Goal: Task Accomplishment & Management: Use online tool/utility

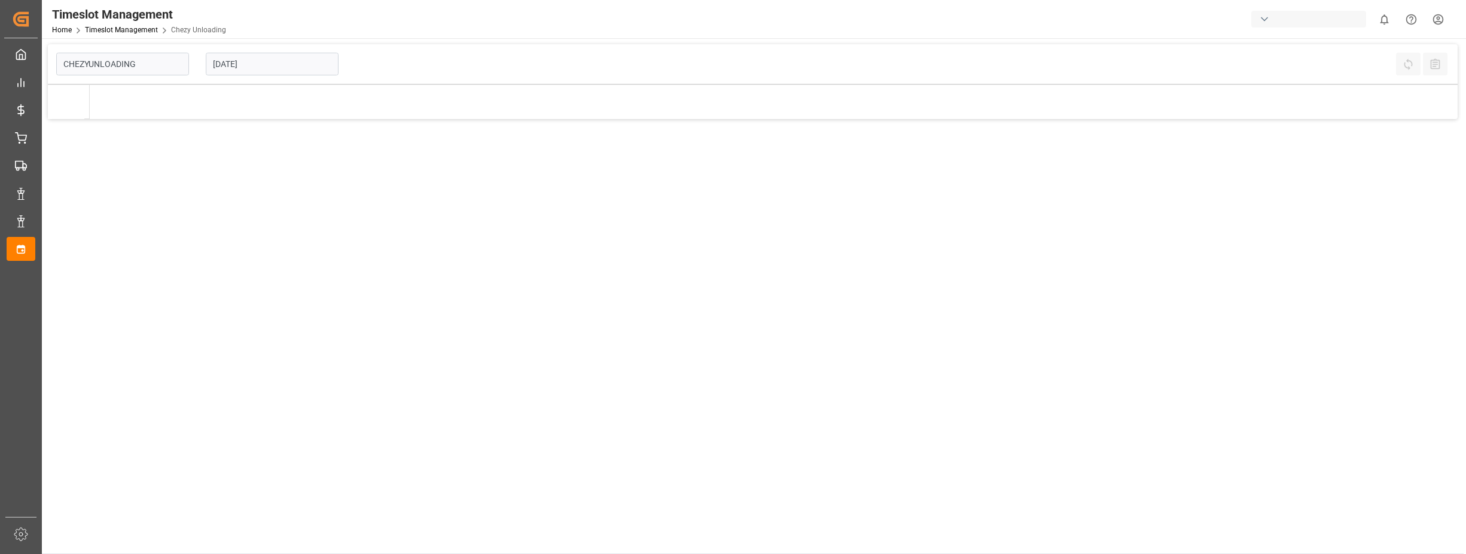
type input "Chezy Unloading"
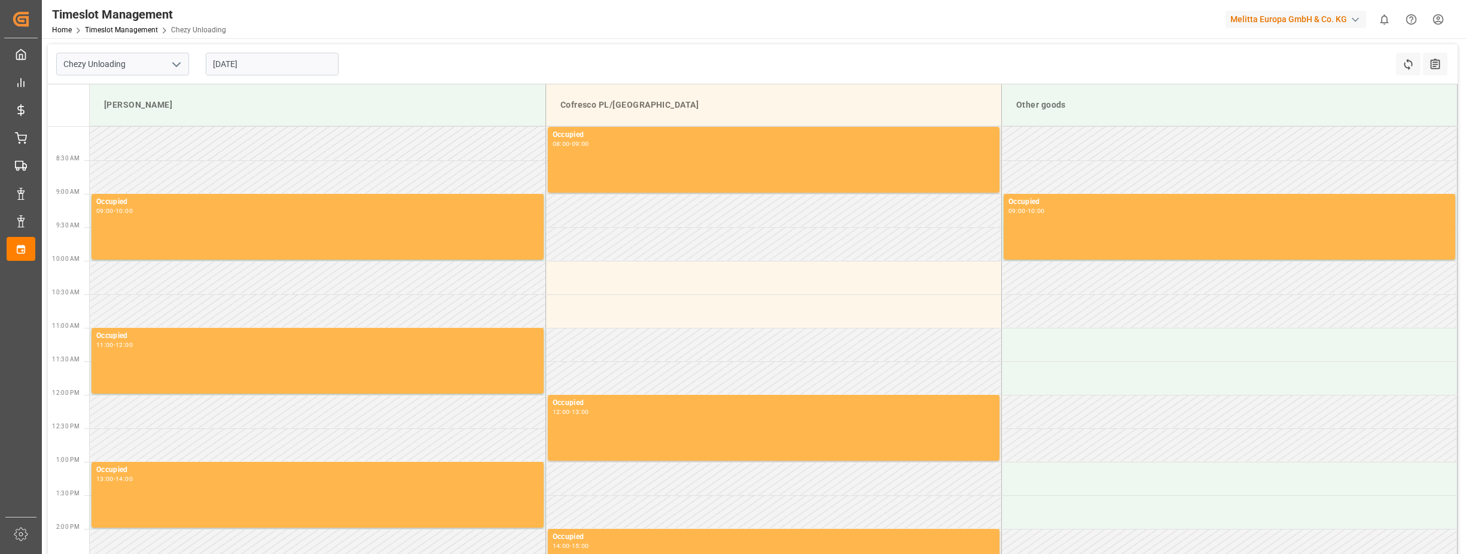
click at [221, 61] on input "19-08-2025" at bounding box center [272, 64] width 133 height 23
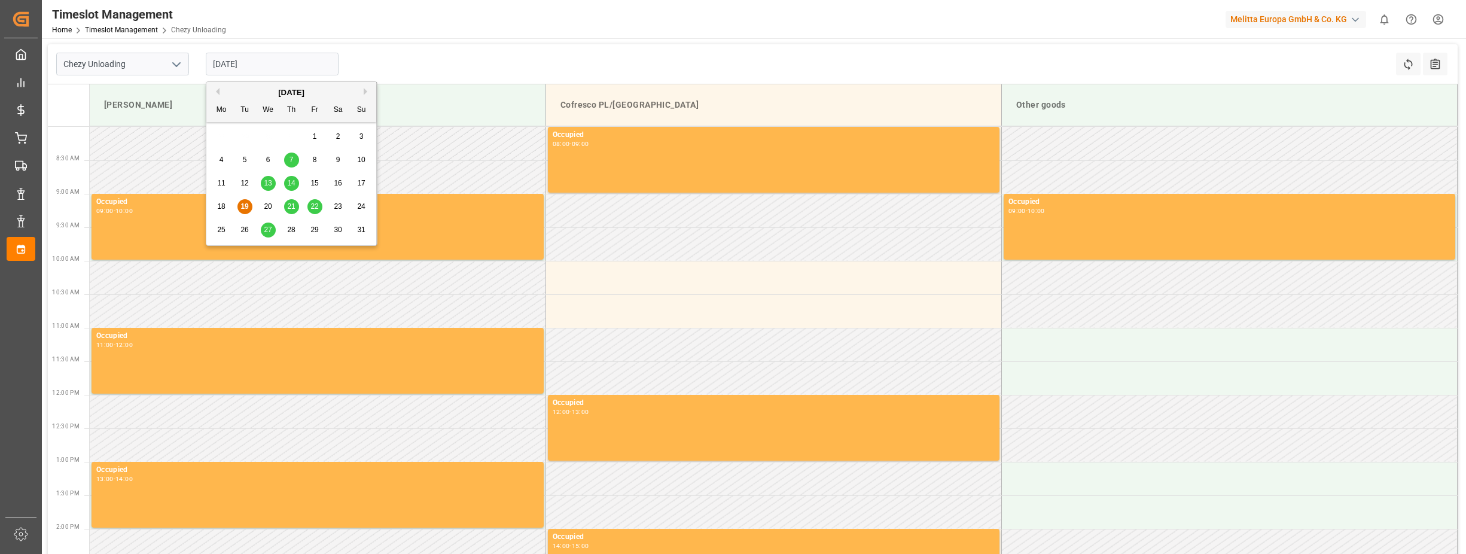
click at [289, 207] on span "21" at bounding box center [291, 206] width 8 height 8
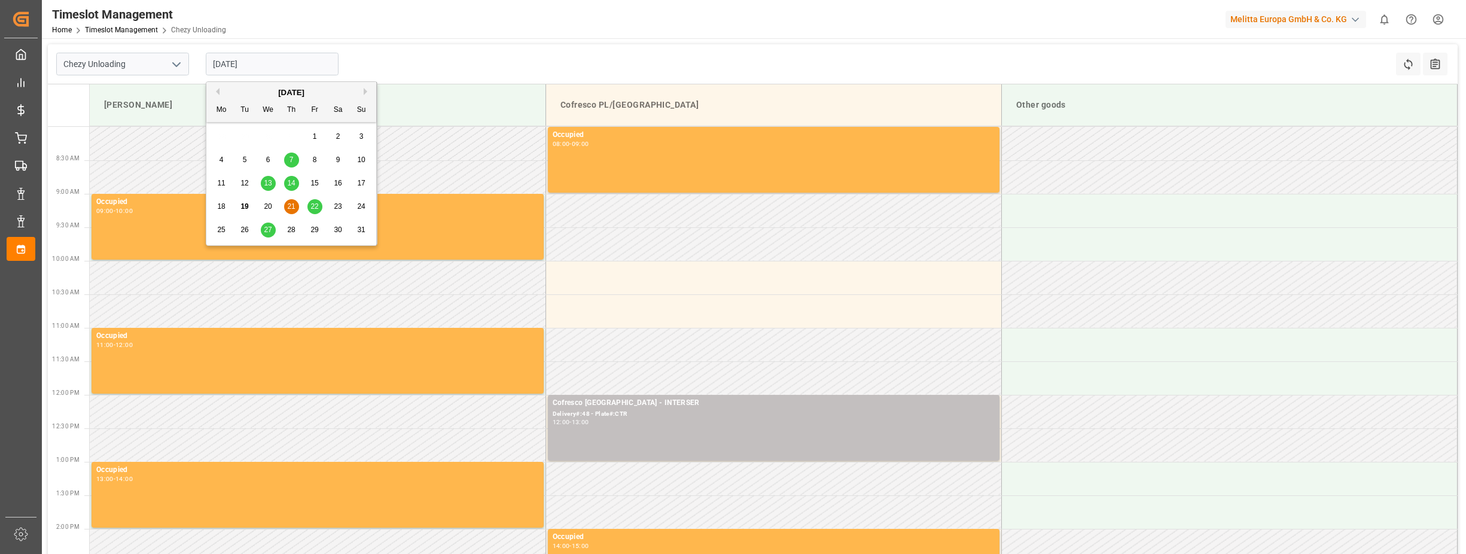
click at [222, 62] on input "21-08-2025" at bounding box center [272, 64] width 133 height 23
click at [316, 204] on span "22" at bounding box center [314, 206] width 8 height 8
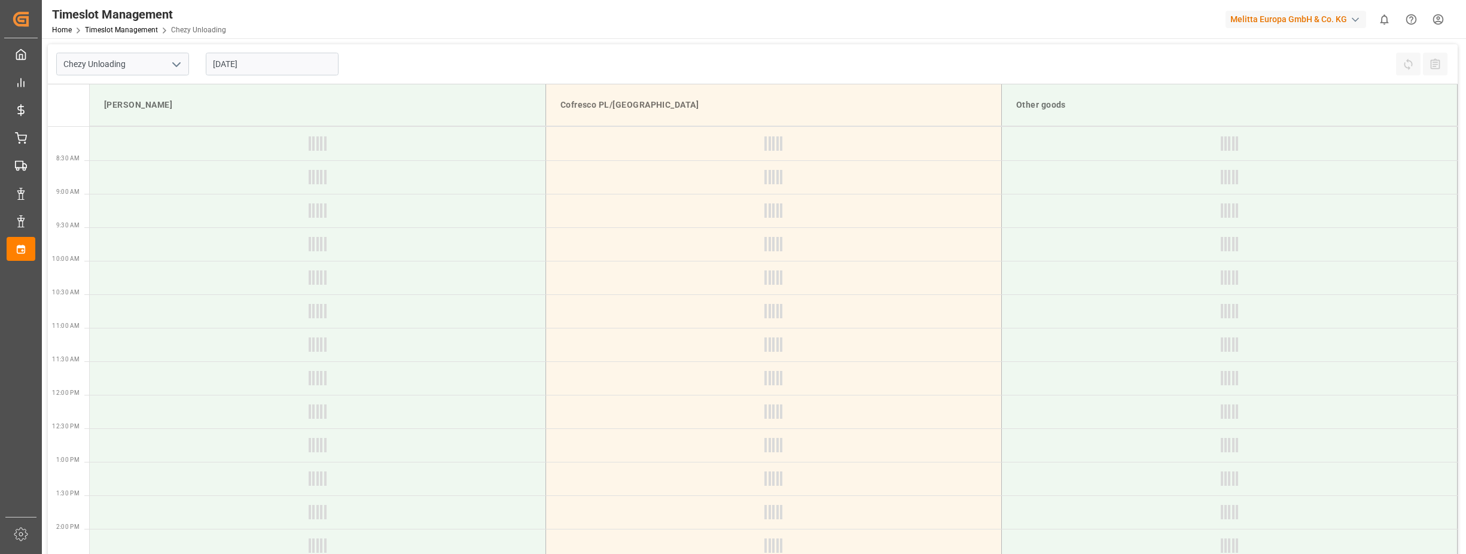
type input "22-08-2025"
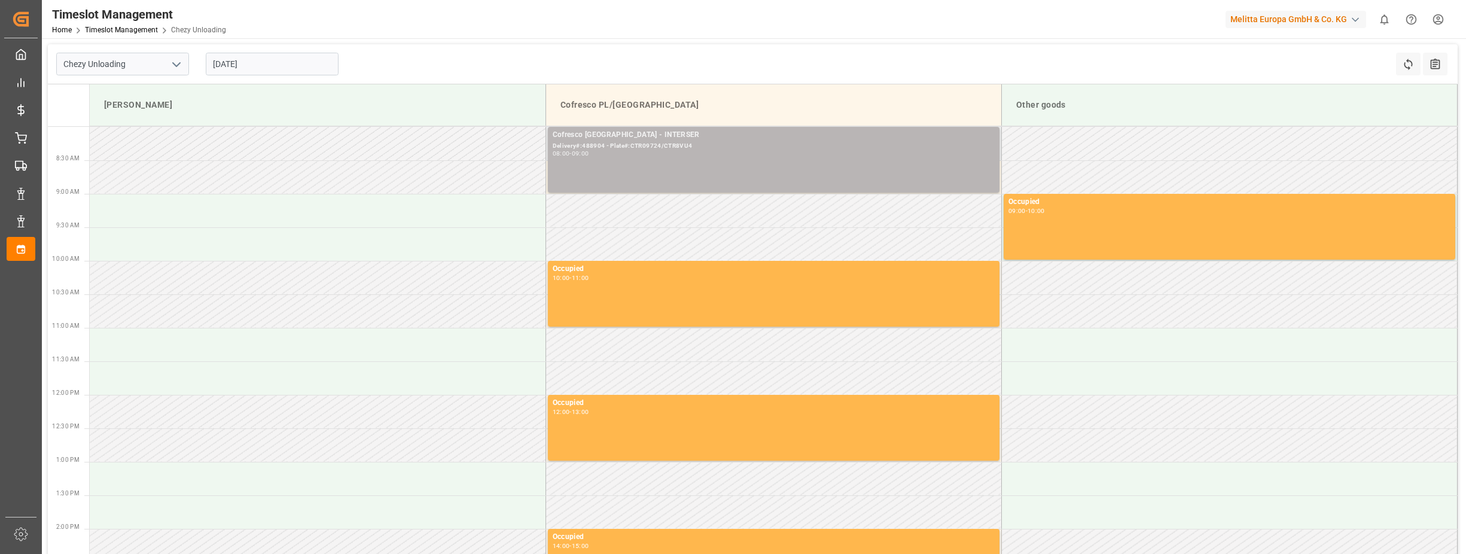
click at [664, 173] on div "Cofresco Poland - INTERSER Delivery#:488904 - Plate#:CTR09724/CTR8VU4 08:00 - 0…" at bounding box center [774, 159] width 442 height 61
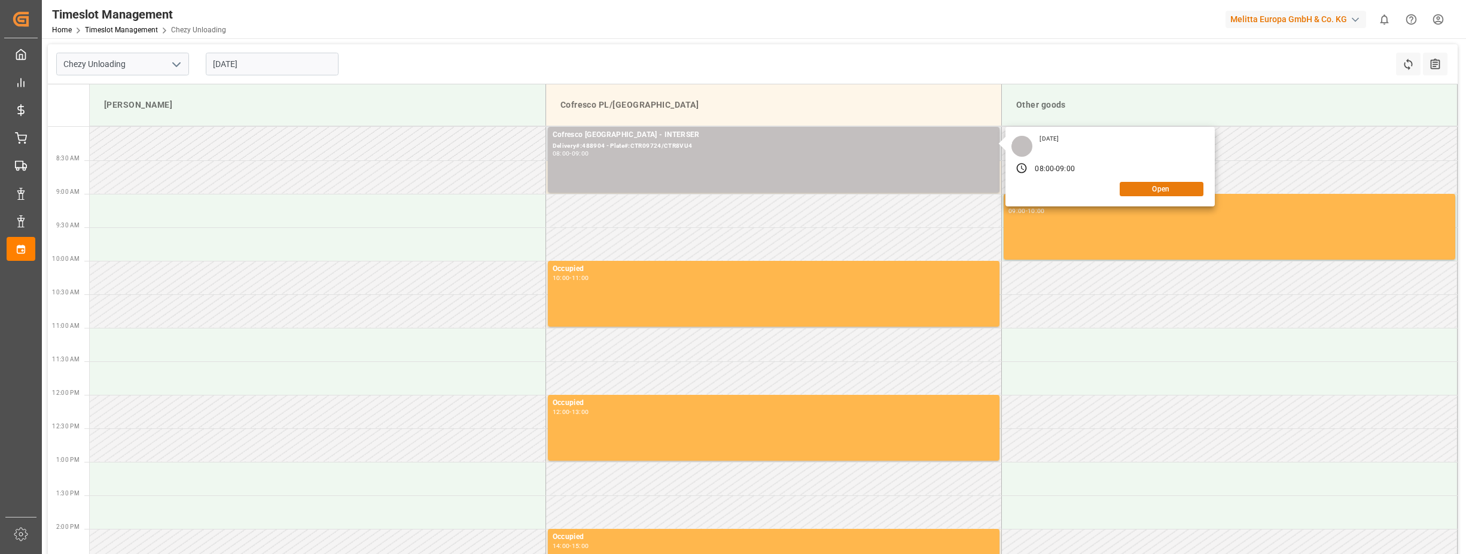
click at [1146, 185] on button "Open" at bounding box center [1162, 189] width 84 height 14
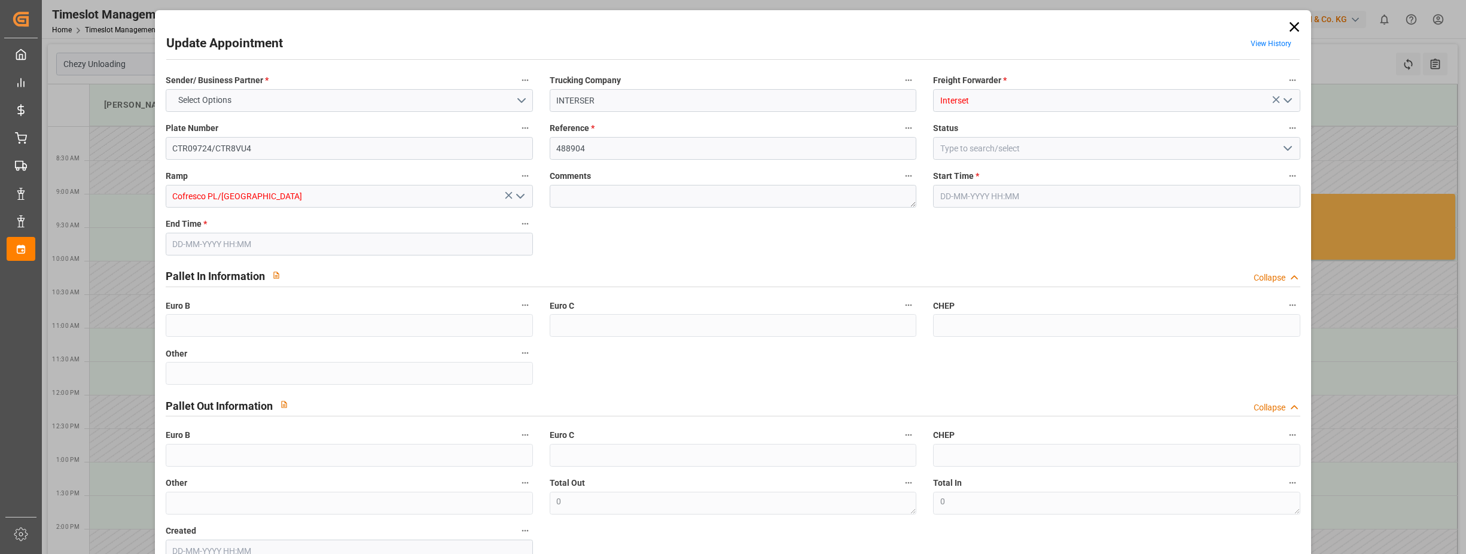
type input "22-08-2025 08:00"
type input "22-08-2025 09:00"
type input "13-08-2025 12:03"
click at [605, 96] on input "INTERSER" at bounding box center [733, 100] width 367 height 23
type input "INTERSEt"
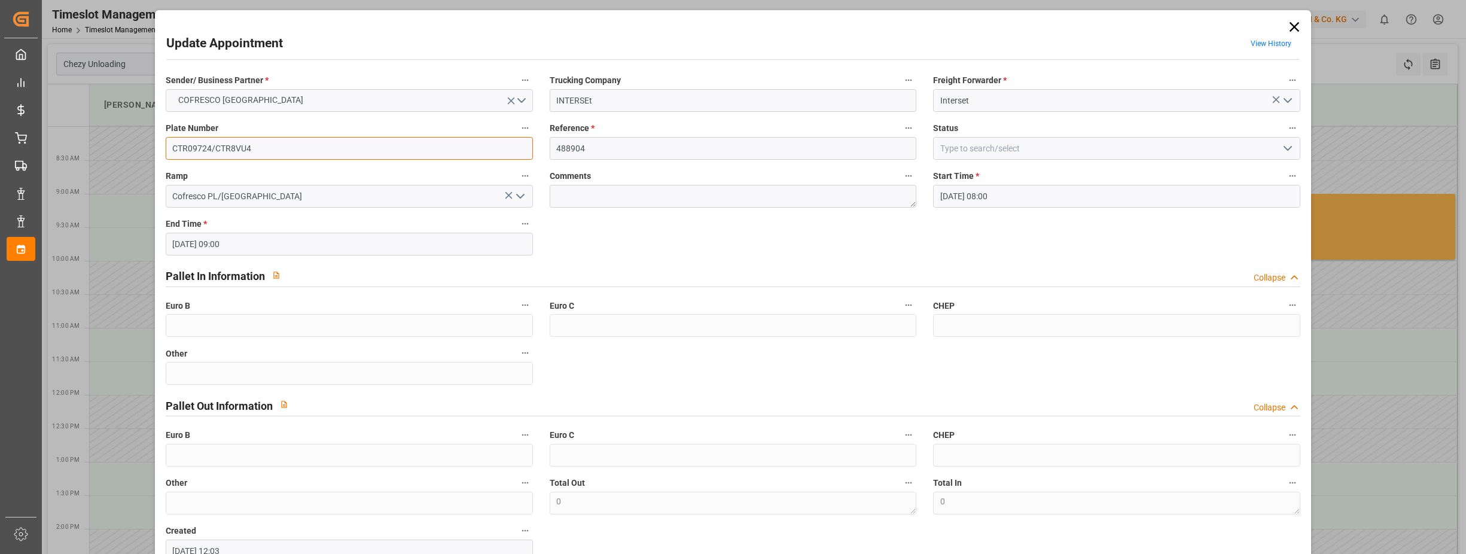
click at [266, 146] on input "CTR09724/CTR8VU4" at bounding box center [349, 148] width 367 height 23
click at [210, 150] on input "CTR09724/CTR8VU4" at bounding box center [349, 148] width 367 height 23
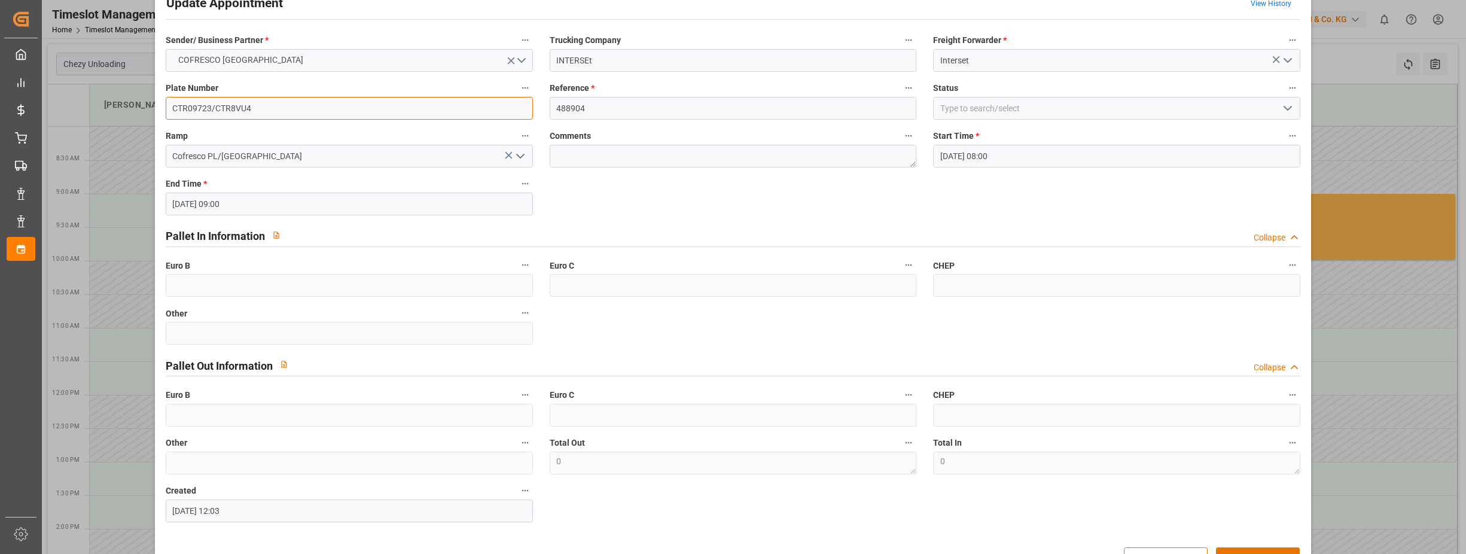
scroll to position [78, 0]
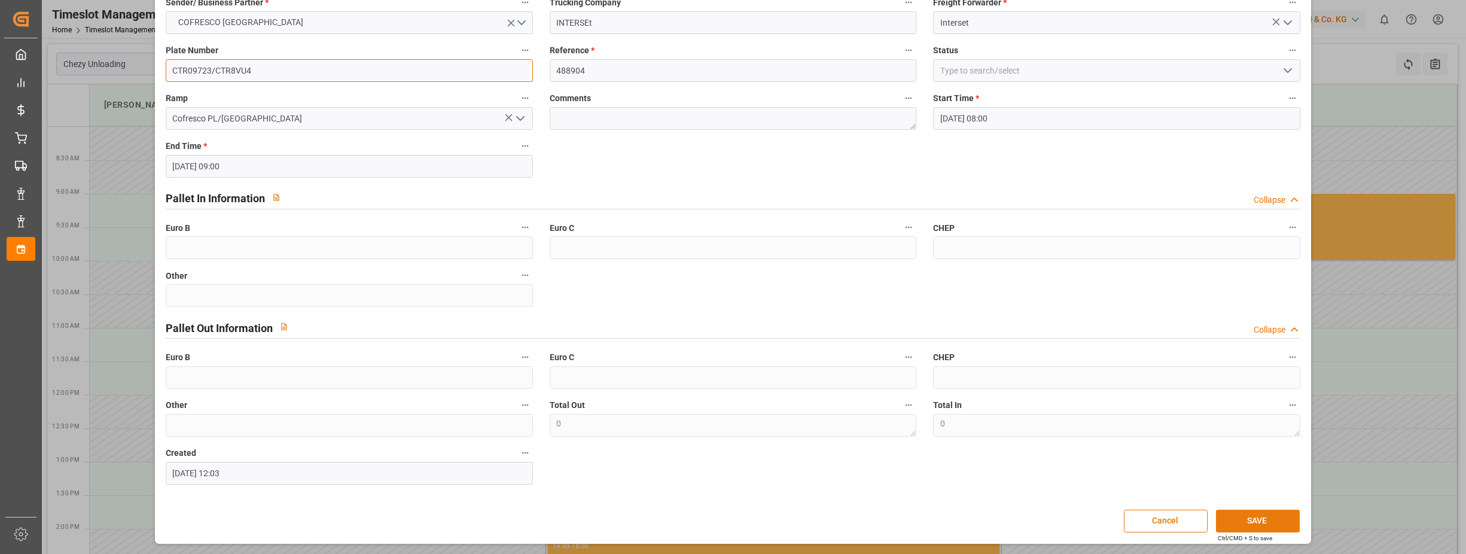
type input "CTR09723/CTR8VU4"
click at [1285, 523] on button "SAVE" at bounding box center [1258, 521] width 84 height 23
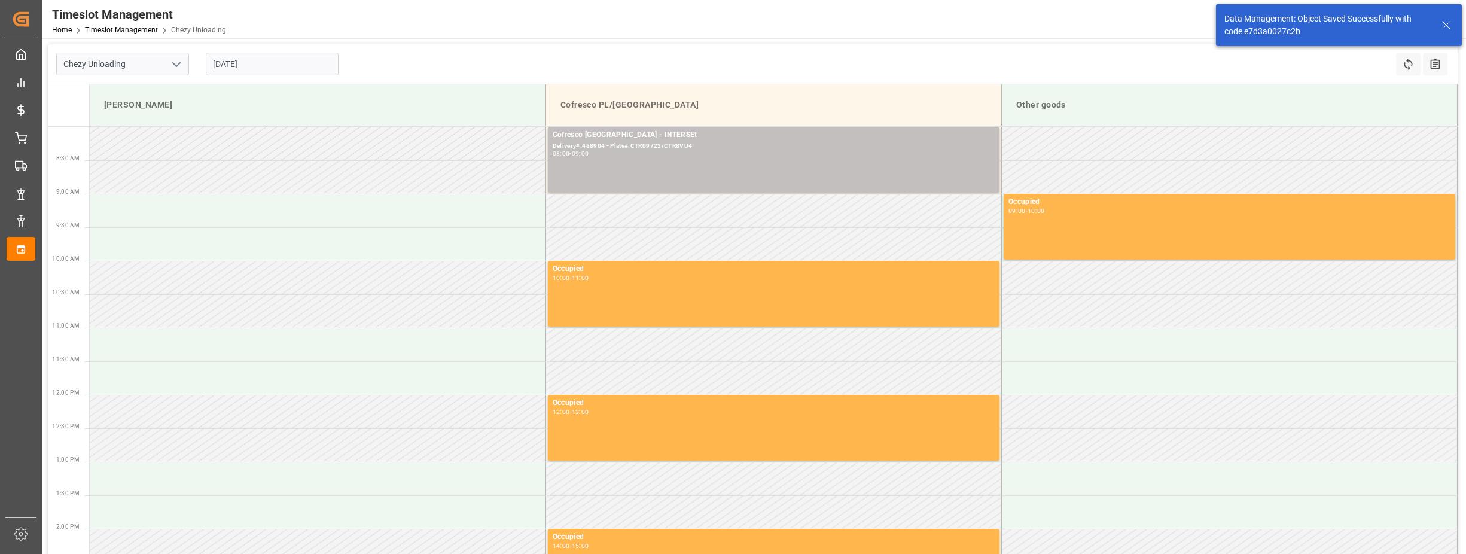
click at [228, 65] on input "22-08-2025" at bounding box center [272, 64] width 133 height 23
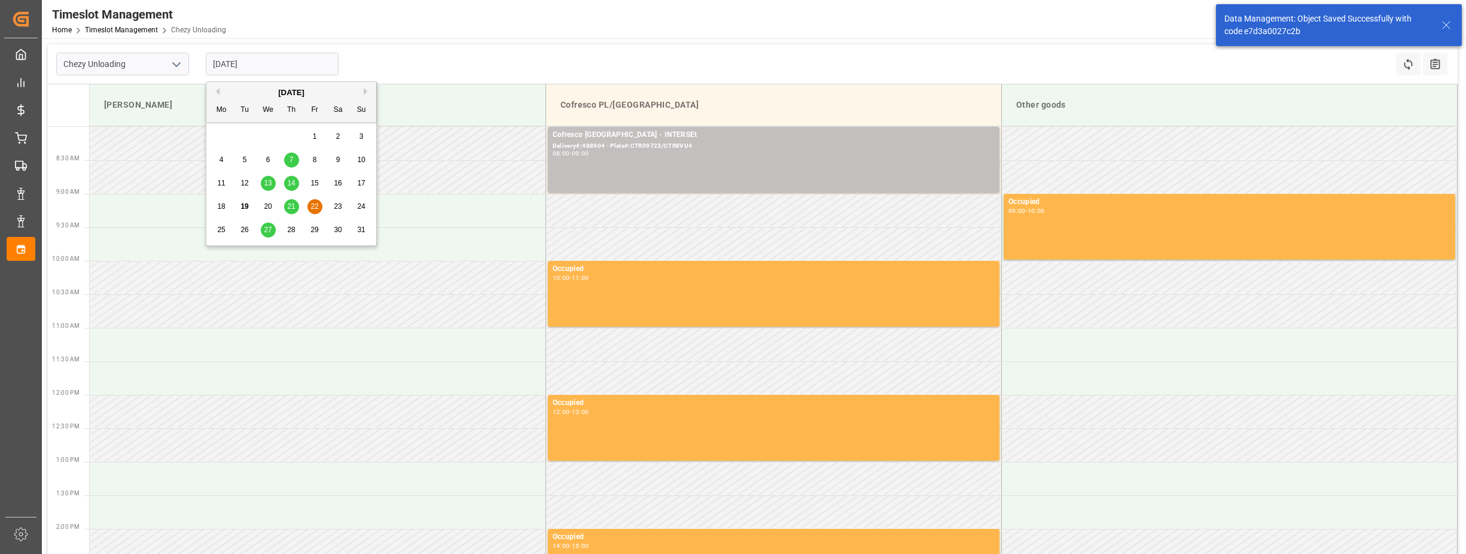
click at [267, 227] on span "27" at bounding box center [268, 229] width 8 height 8
type input "27-08-2025"
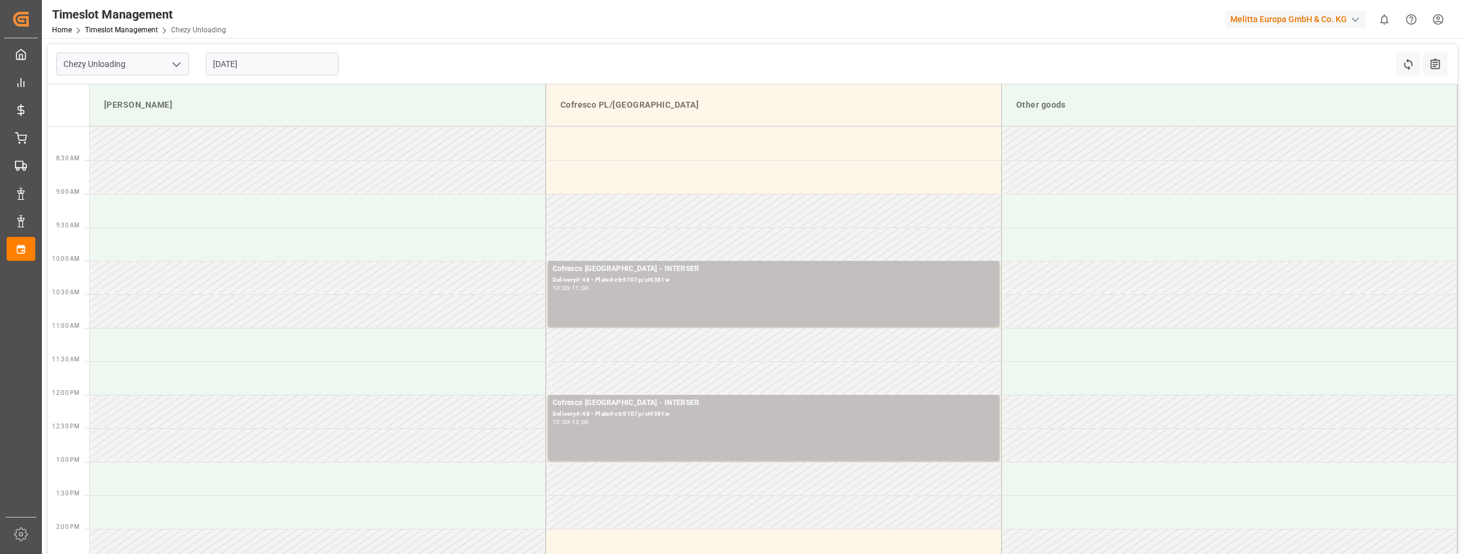
click at [176, 68] on icon "open menu" at bounding box center [176, 64] width 14 height 14
click at [1440, 20] on html "Created by potrace 1.15, written by Peter Selinger 2001-2017 Created by potrace…" at bounding box center [733, 277] width 1466 height 554
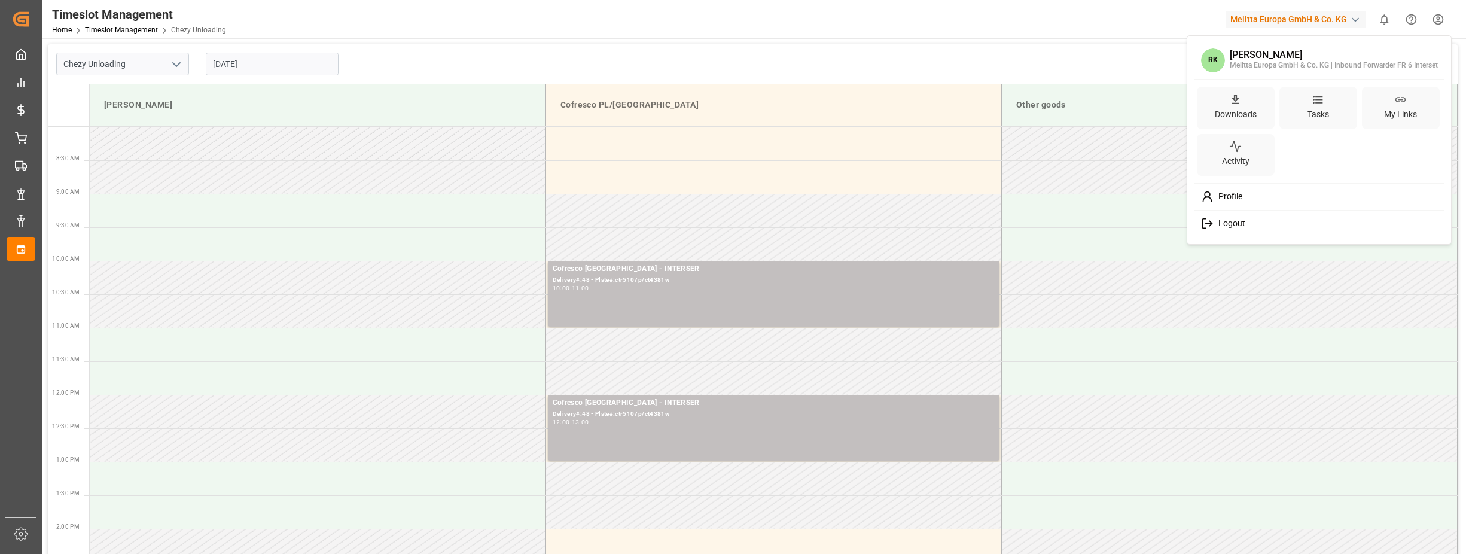
click at [1243, 220] on span "Logout" at bounding box center [1230, 223] width 32 height 11
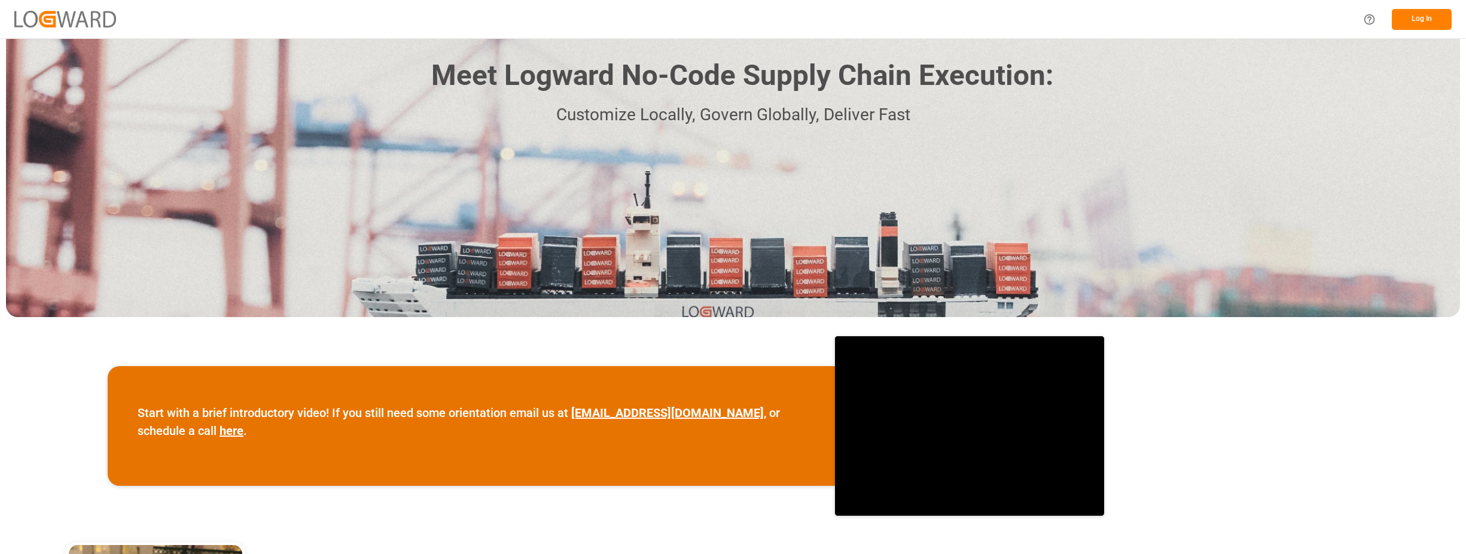
scroll to position [179, 0]
